Goal: Find specific page/section: Find specific page/section

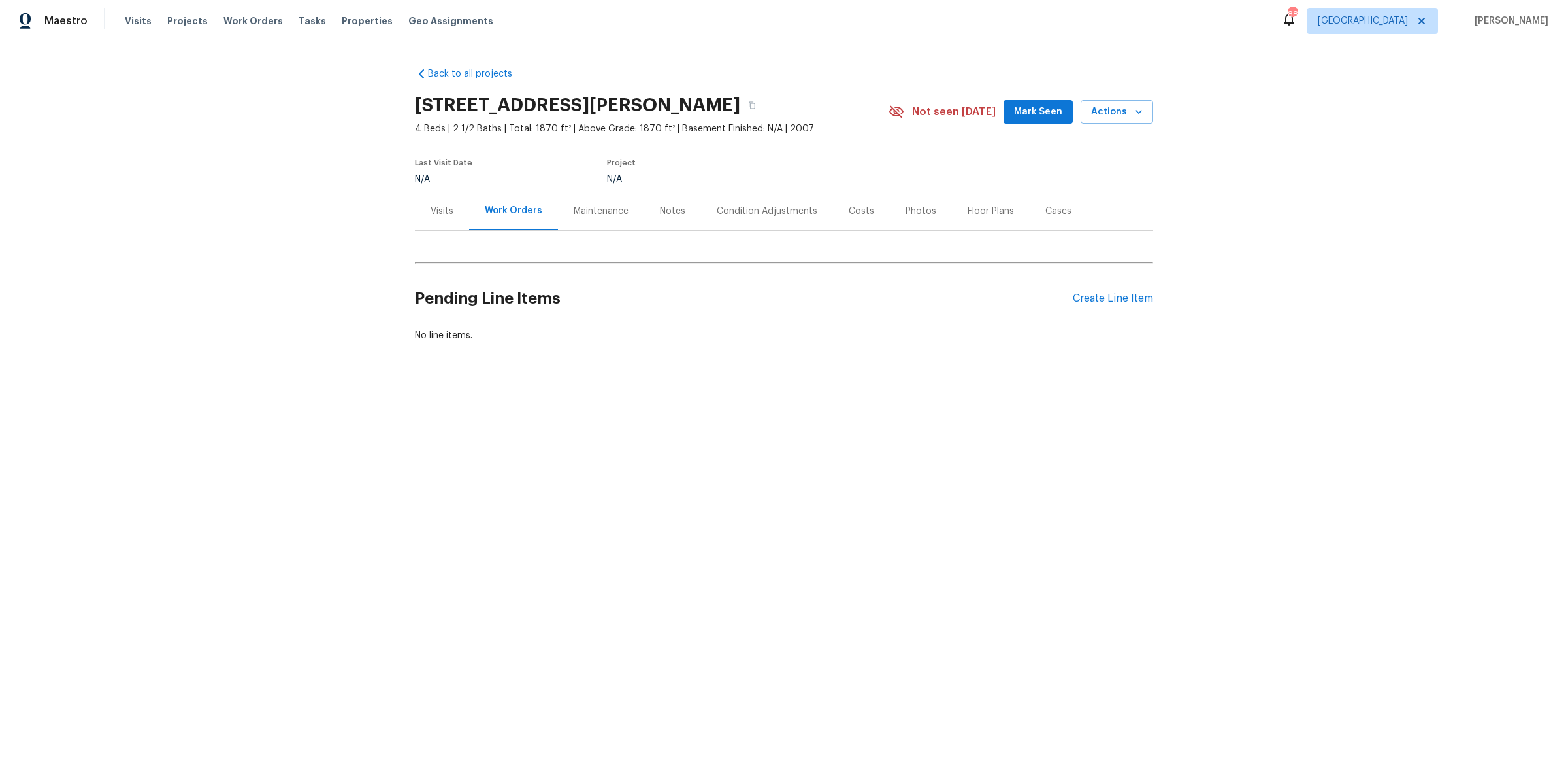
click at [747, 218] on div "Condition Adjustments" at bounding box center [768, 211] width 132 height 39
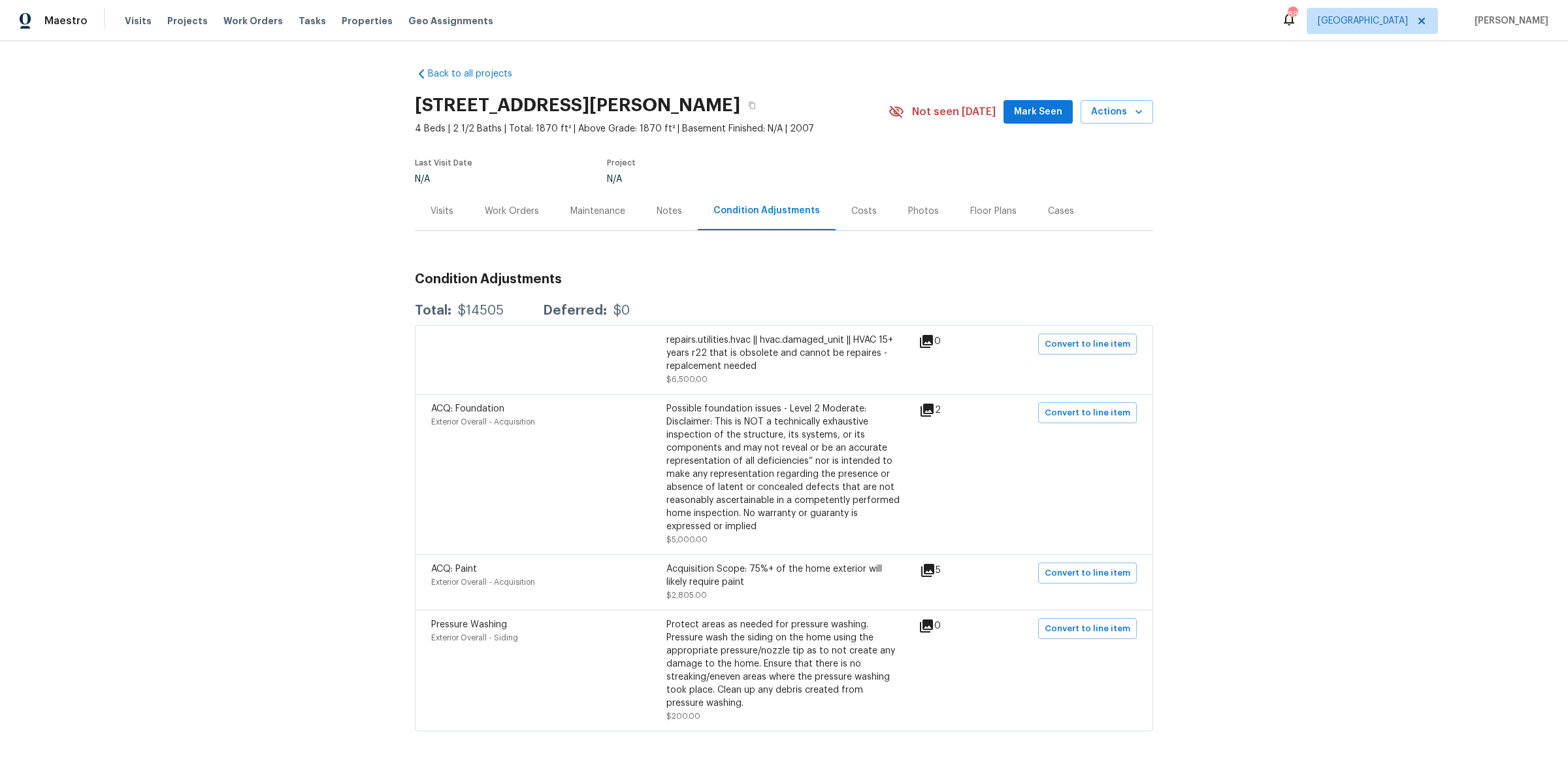
scroll to position [26, 0]
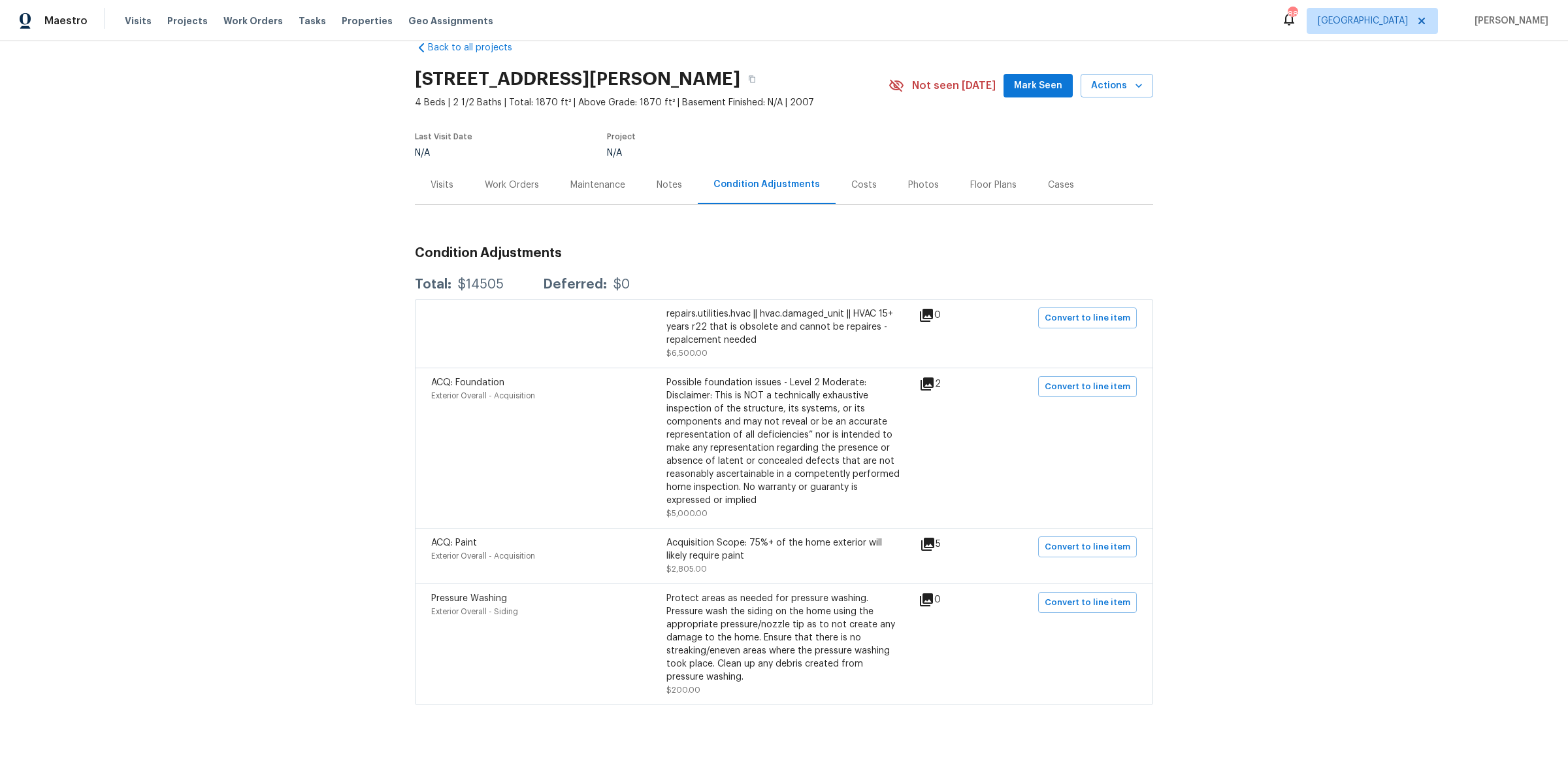
click at [1206, 167] on div "Back to all projects [STREET_ADDRESS][PERSON_NAME] 4 Beds | 2 1/2 Baths | Total…" at bounding box center [784, 412] width 1568 height 741
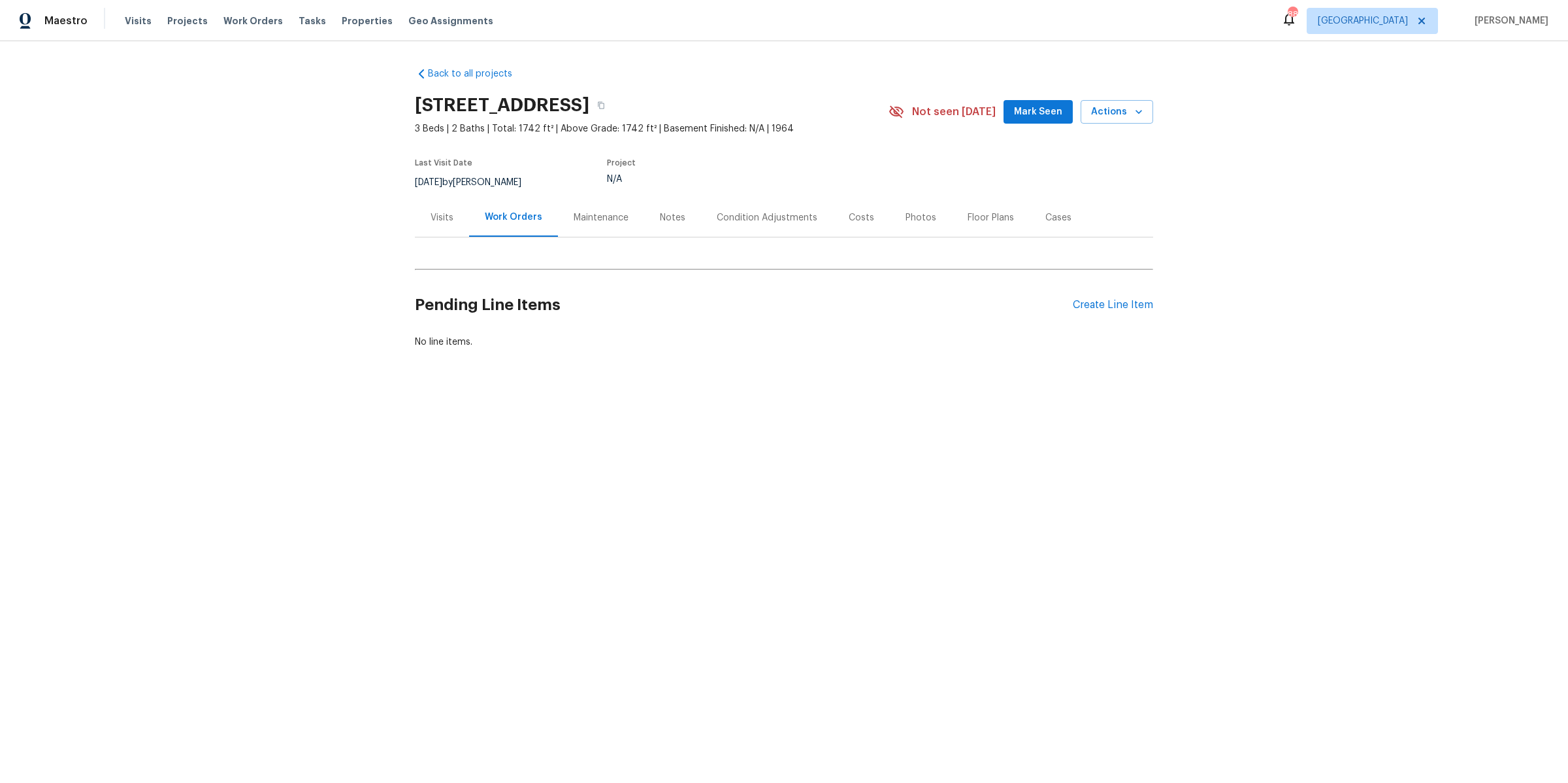
click at [727, 226] on div "Condition Adjustments" at bounding box center [768, 217] width 132 height 39
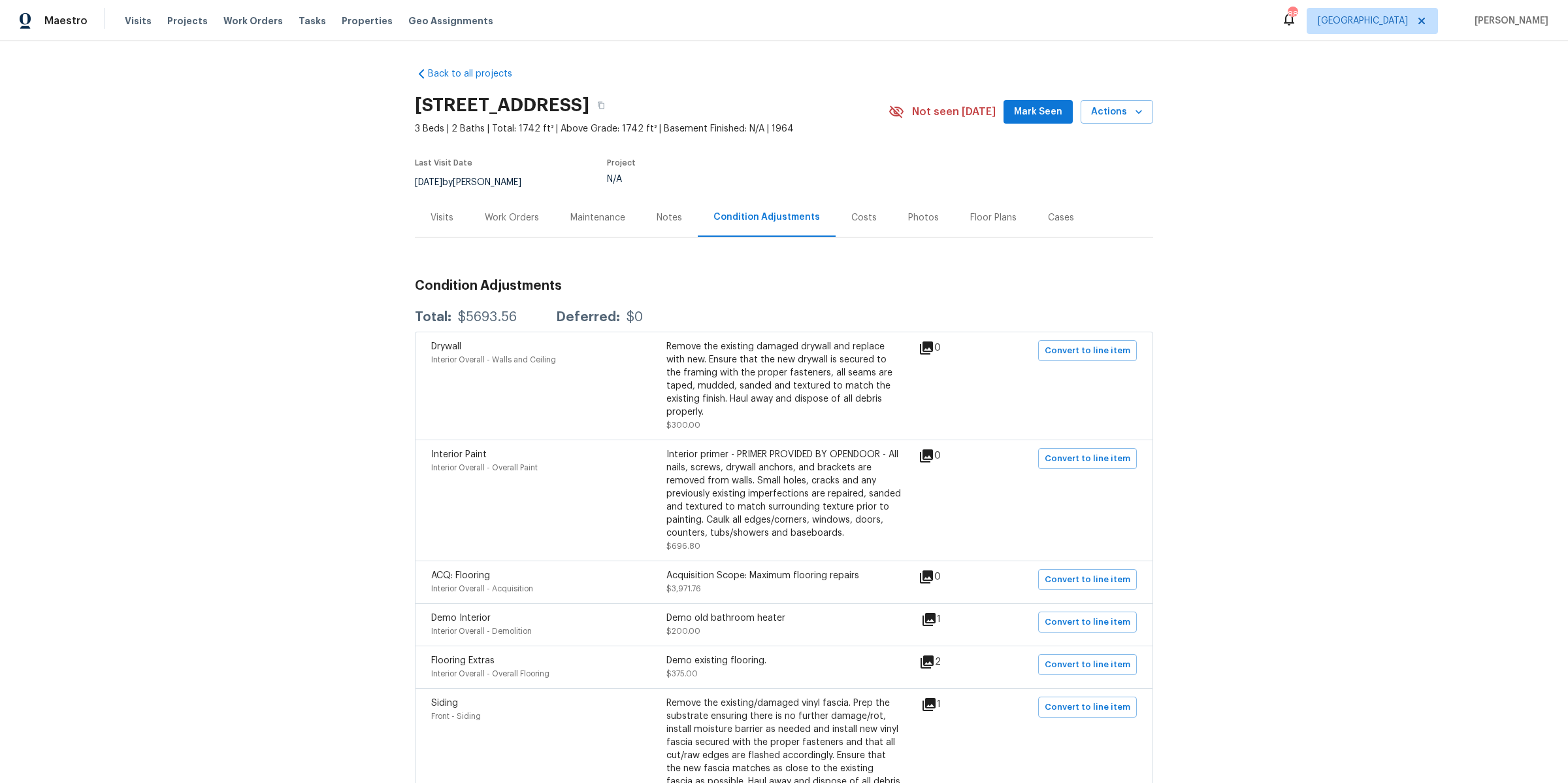
scroll to position [92, 0]
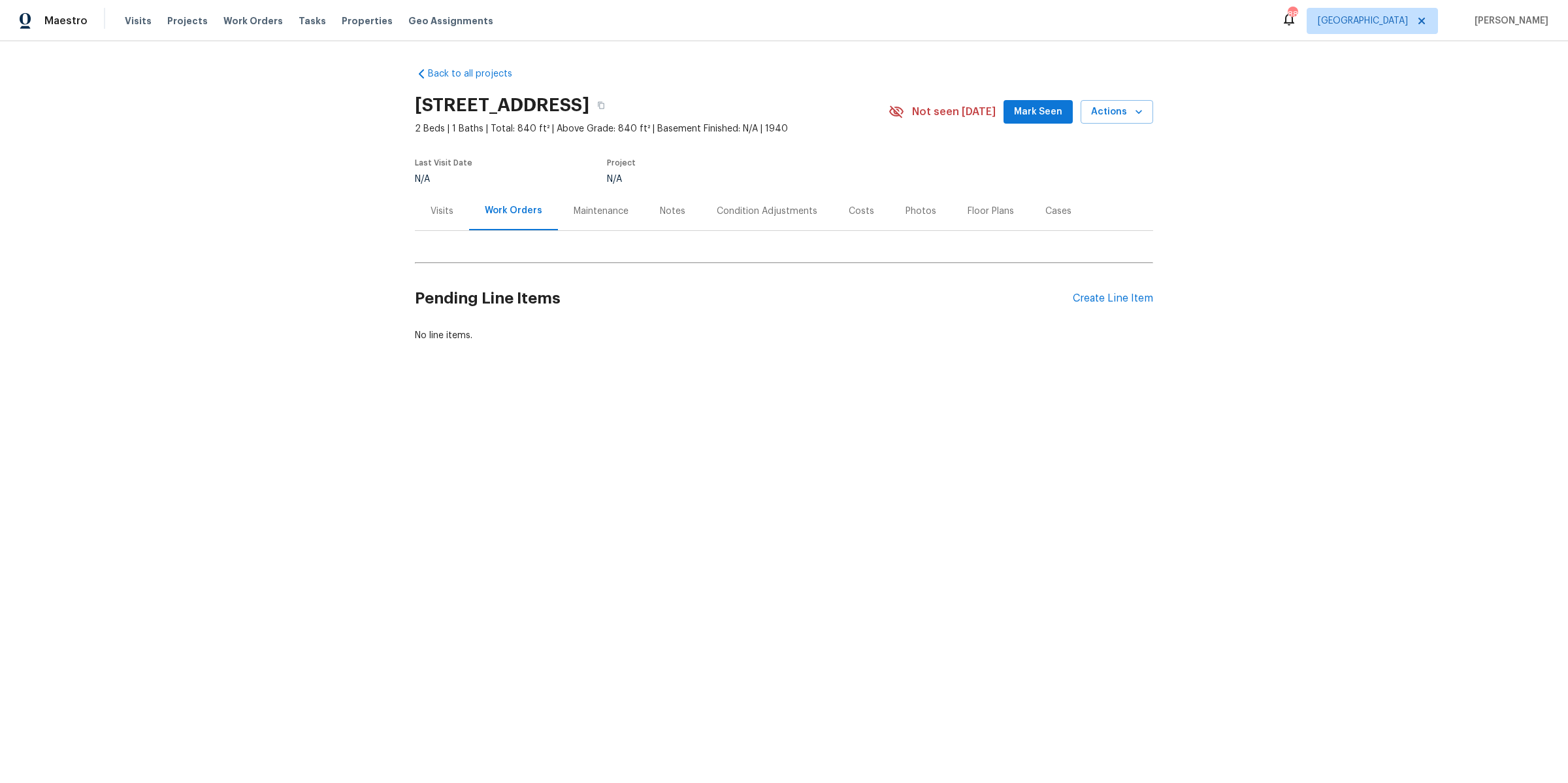
click at [743, 219] on div "Condition Adjustments" at bounding box center [768, 211] width 132 height 39
